Goal: Task Accomplishment & Management: Manage account settings

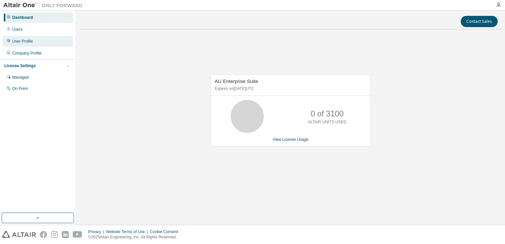
click at [45, 39] on div "User Profile" at bounding box center [38, 41] width 70 height 11
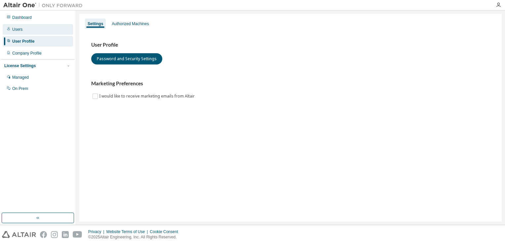
click at [20, 28] on div "Users" at bounding box center [17, 29] width 10 height 5
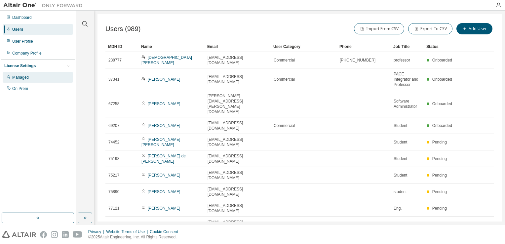
click at [46, 76] on div "Managed" at bounding box center [38, 77] width 70 height 11
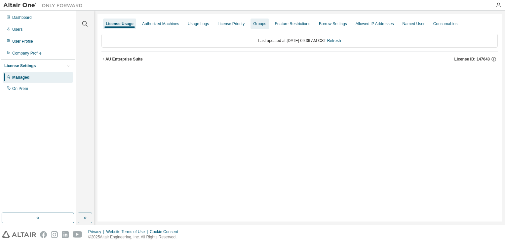
click at [253, 24] on div "Groups" at bounding box center [259, 23] width 13 height 5
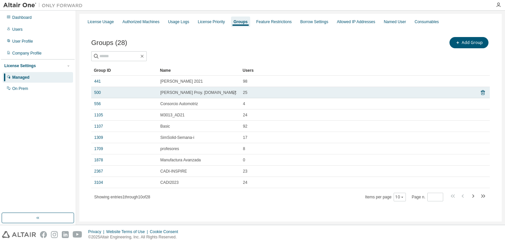
scroll to position [3, 0]
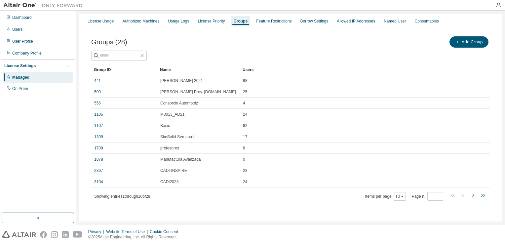
click at [479, 195] on icon "button" at bounding box center [483, 195] width 8 height 8
type input "*"
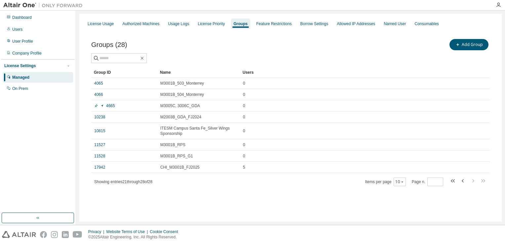
scroll to position [0, 0]
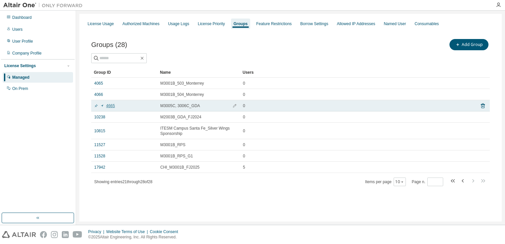
click at [110, 104] on link "4665" at bounding box center [104, 105] width 21 height 5
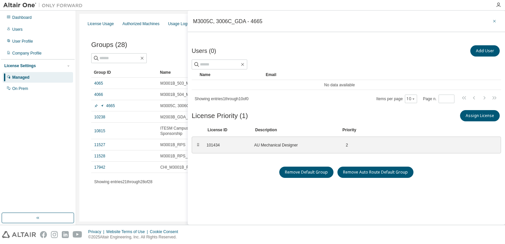
click at [494, 22] on button "button" at bounding box center [494, 21] width 11 height 11
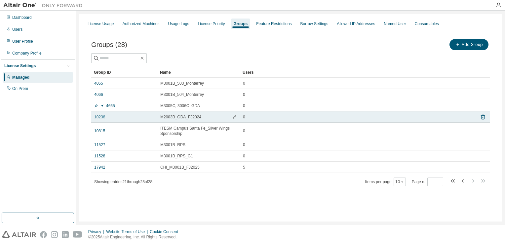
click at [99, 114] on link "10238" at bounding box center [99, 116] width 11 height 5
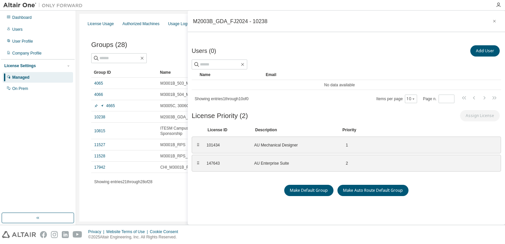
click at [448, 208] on div "Users (0) Add User Clear Load Save Save As Field Operator Value Select filter S…" at bounding box center [346, 141] width 309 height 195
click at [446, 186] on div "Make Default Group Make Auto Route Default Group" at bounding box center [346, 190] width 309 height 11
